Goal: Information Seeking & Learning: Learn about a topic

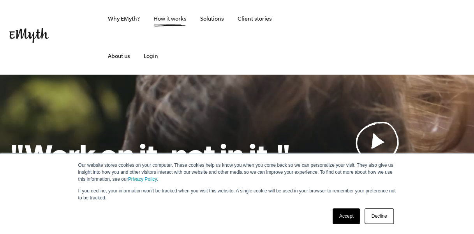
click at [176, 22] on link "How it works" at bounding box center [170, 18] width 46 height 37
click at [348, 216] on link "Accept" at bounding box center [347, 217] width 28 height 16
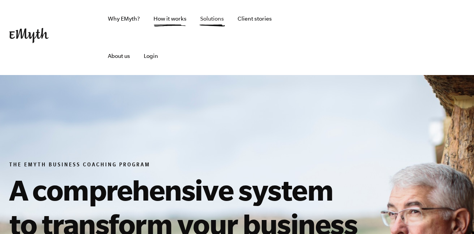
click at [216, 18] on link "Solutions" at bounding box center [212, 18] width 36 height 37
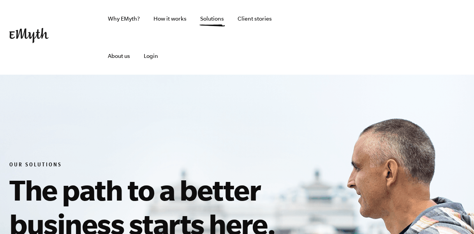
click at [473, 19] on html "Why EMyth? Solutions How It Works Client Stories About Us Free Resources Why EM…" at bounding box center [237, 117] width 474 height 234
click at [170, 19] on link "How it works" at bounding box center [170, 18] width 46 height 37
